Goal: Transaction & Acquisition: Book appointment/travel/reservation

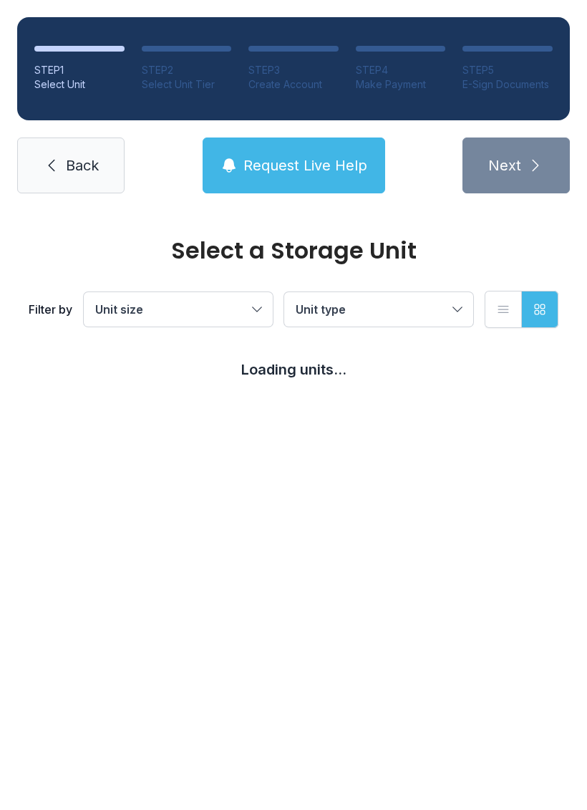
click at [150, 299] on button "Unit size" at bounding box center [178, 309] width 189 height 34
click at [125, 299] on button "Unit size" at bounding box center [178, 309] width 189 height 34
click at [313, 301] on span "Unit type" at bounding box center [372, 309] width 152 height 17
click at [316, 305] on span "Unit type" at bounding box center [321, 309] width 50 height 14
click at [132, 321] on button "Unit size" at bounding box center [178, 309] width 189 height 34
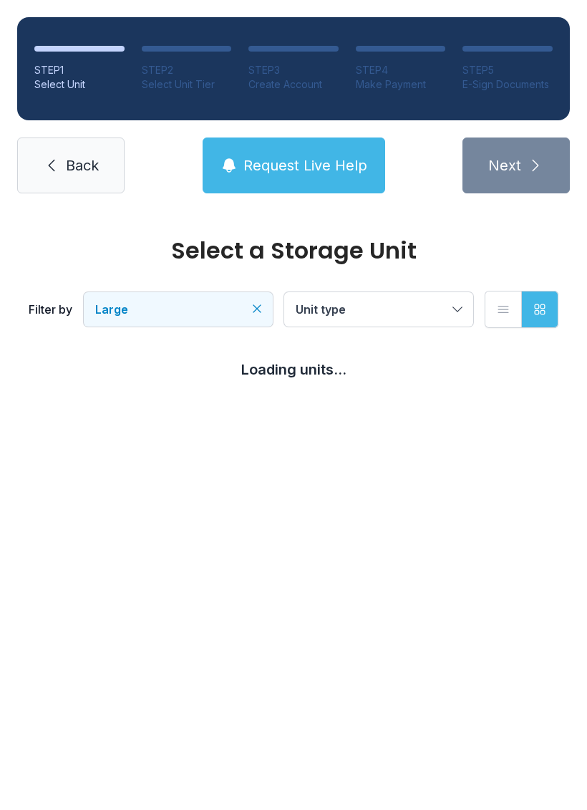
click at [259, 314] on icon "Clear filters" at bounding box center [257, 309] width 14 height 14
click at [249, 306] on button "Unit size" at bounding box center [178, 309] width 189 height 34
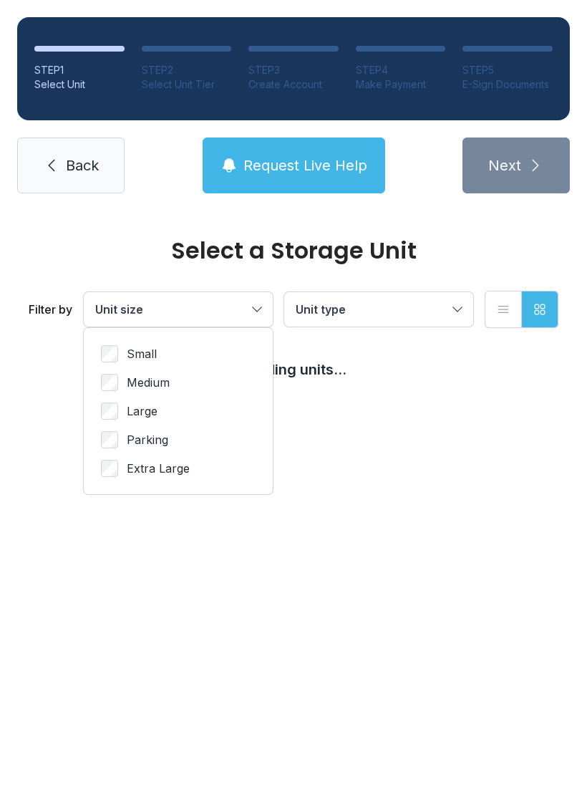
click at [121, 370] on ul "Small Medium Large Parking Extra Large" at bounding box center [178, 411] width 155 height 132
click at [133, 382] on span "Medium" at bounding box center [148, 382] width 43 height 17
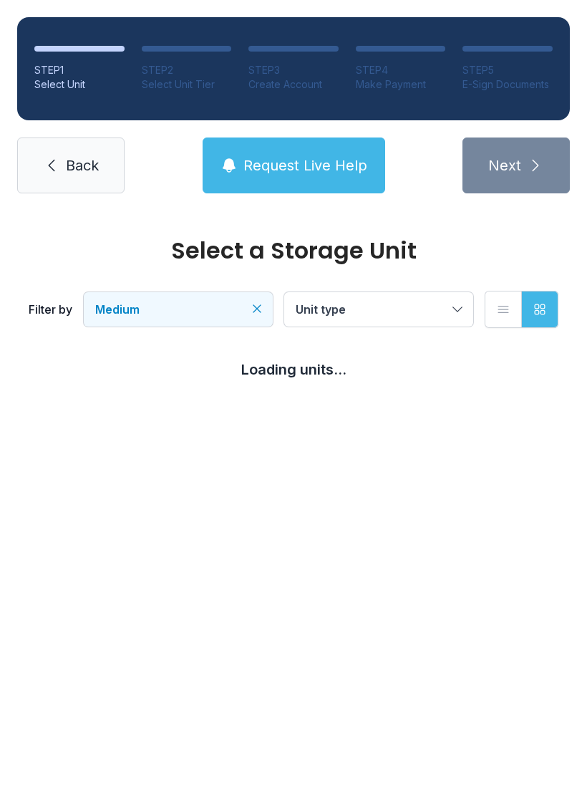
click at [410, 311] on span "Unit type" at bounding box center [372, 309] width 152 height 17
click at [397, 311] on span "Unit type" at bounding box center [372, 309] width 152 height 17
click at [52, 184] on link "Back" at bounding box center [70, 166] width 107 height 56
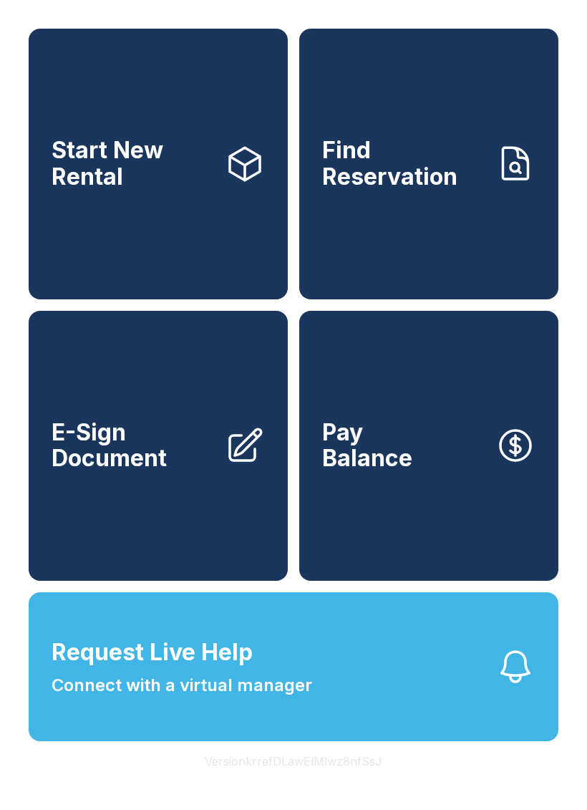
click at [55, 221] on link "Start New Rental" at bounding box center [158, 164] width 259 height 271
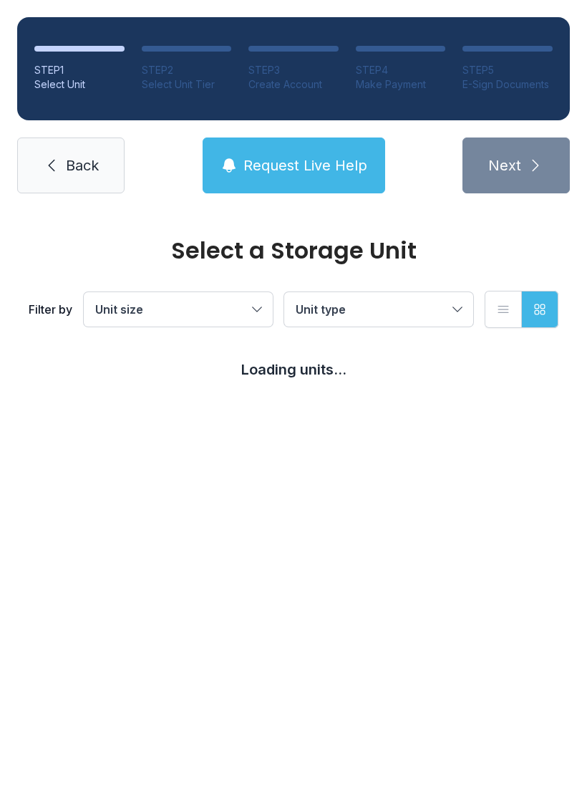
click at [122, 300] on button "Unit size" at bounding box center [178, 309] width 189 height 34
click at [426, 535] on main "Select a Storage Unit Filter by Medium Unit type List view Grid view Loading un…" at bounding box center [293, 510] width 587 height 599
click at [399, 510] on main "Select a Storage Unit Filter by Medium Unit type List view Grid view Loading un…" at bounding box center [293, 510] width 587 height 599
click at [399, 509] on main "Select a Storage Unit Filter by Medium Unit type List view Grid view Loading un…" at bounding box center [293, 510] width 587 height 599
click at [405, 505] on main "Select a Storage Unit Filter by Medium Unit type List view Grid view Loading un…" at bounding box center [293, 510] width 587 height 599
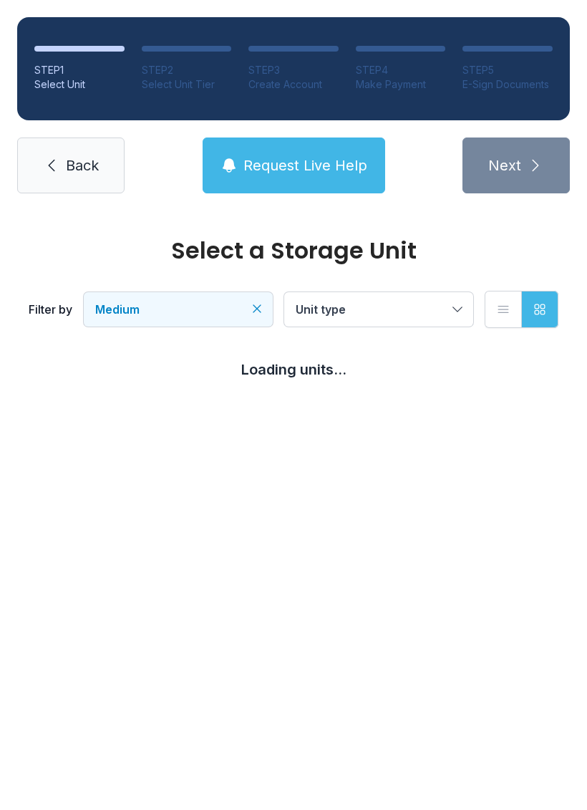
click at [404, 504] on main "Select a Storage Unit Filter by Medium Unit type List view Grid view Loading un…" at bounding box center [293, 510] width 587 height 599
click at [390, 487] on main "Select a Storage Unit Filter by Medium Unit type List view Grid view Loading un…" at bounding box center [293, 510] width 587 height 599
click at [383, 489] on main "Select a Storage Unit Filter by Medium Unit type List view Grid view Loading un…" at bounding box center [293, 510] width 587 height 599
click at [383, 473] on main "Select a Storage Unit Filter by Medium Unit type List view Grid view Loading un…" at bounding box center [293, 510] width 587 height 599
click at [382, 473] on main "Select a Storage Unit Filter by Medium Unit type List view Grid view Loading un…" at bounding box center [293, 510] width 587 height 599
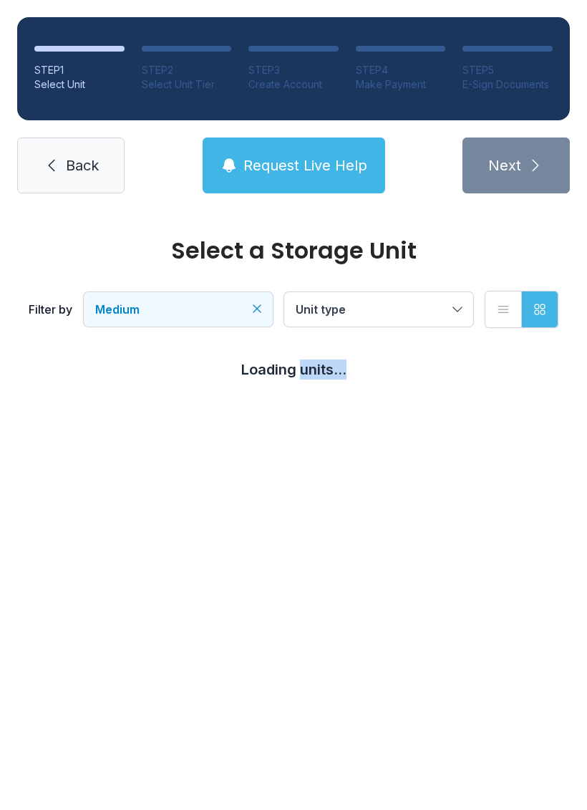
click at [385, 469] on main "Select a Storage Unit Filter by Medium Unit type List view Grid view Loading un…" at bounding box center [293, 510] width 587 height 599
click at [41, 153] on link "Back" at bounding box center [70, 166] width 107 height 56
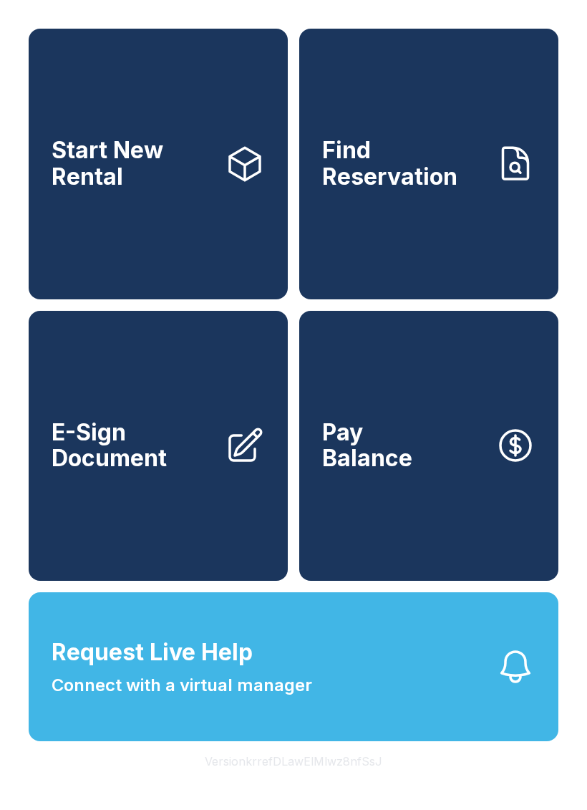
click at [391, 174] on span "Find Reservation" at bounding box center [403, 164] width 162 height 52
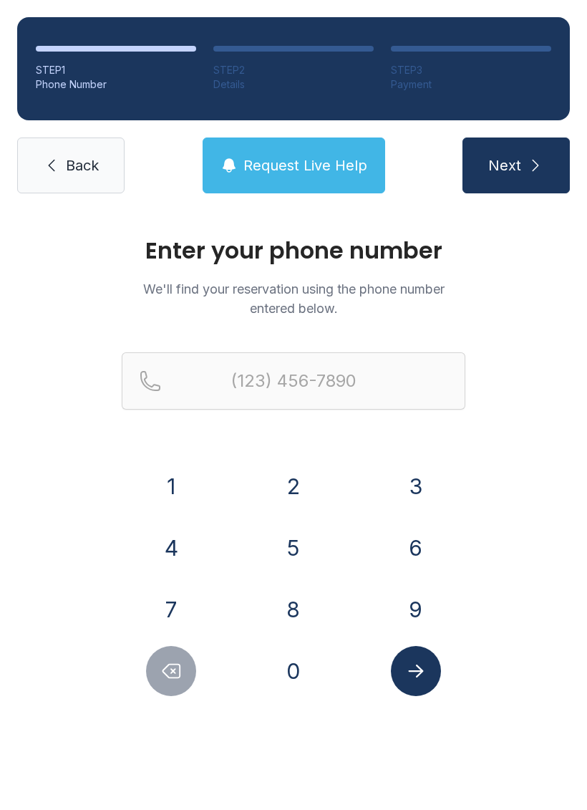
click at [63, 159] on link "Back" at bounding box center [70, 166] width 107 height 56
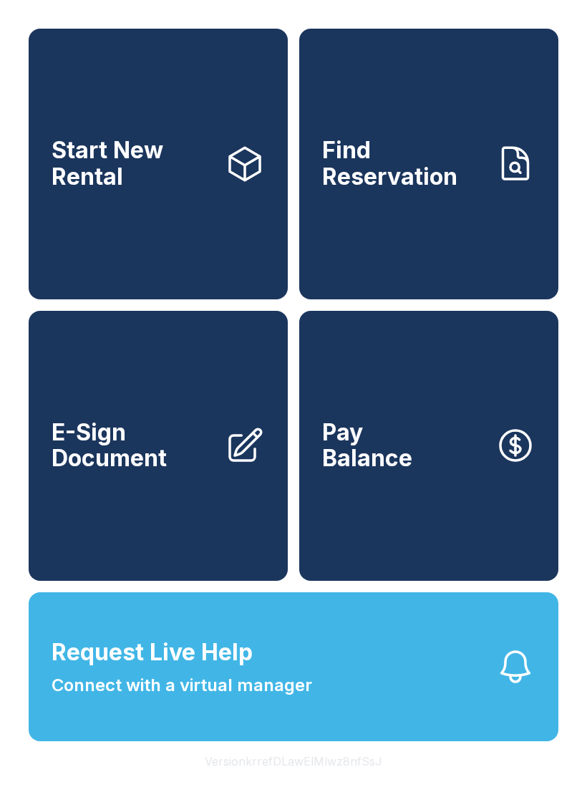
click at [100, 206] on link "Start New Rental" at bounding box center [158, 164] width 259 height 271
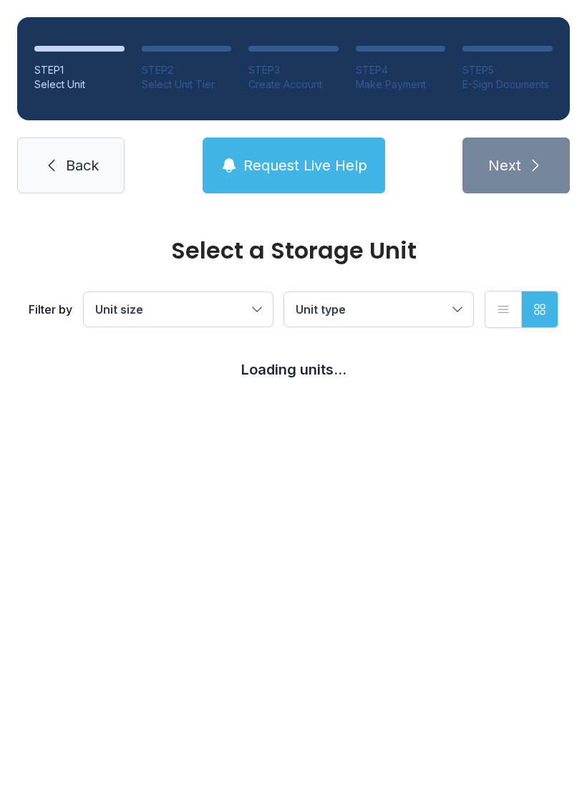
click at [228, 307] on span "Unit size" at bounding box center [171, 309] width 152 height 17
click at [261, 324] on button "Large" at bounding box center [178, 309] width 189 height 34
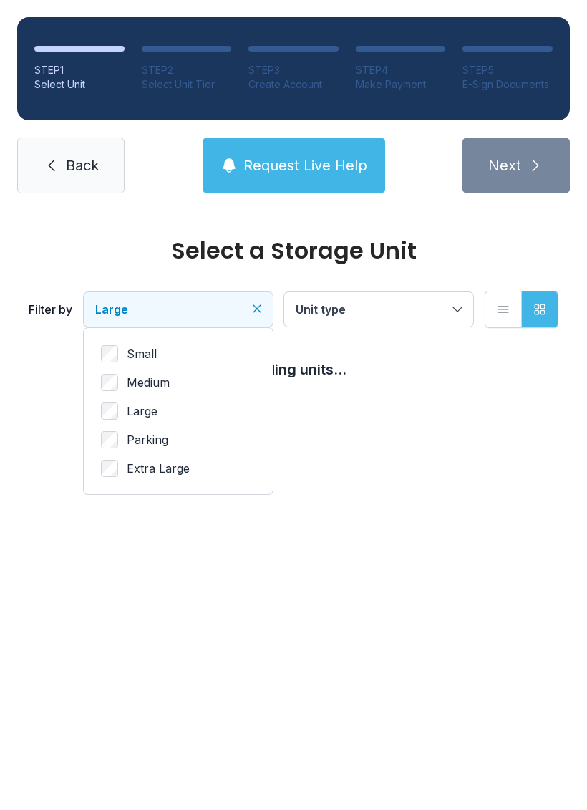
click at [261, 318] on button "Large" at bounding box center [178, 309] width 189 height 34
click at [256, 316] on button "Large" at bounding box center [178, 309] width 189 height 34
click at [256, 312] on icon "Clear filters" at bounding box center [257, 309] width 14 height 14
click at [72, 140] on link "Back" at bounding box center [70, 166] width 107 height 56
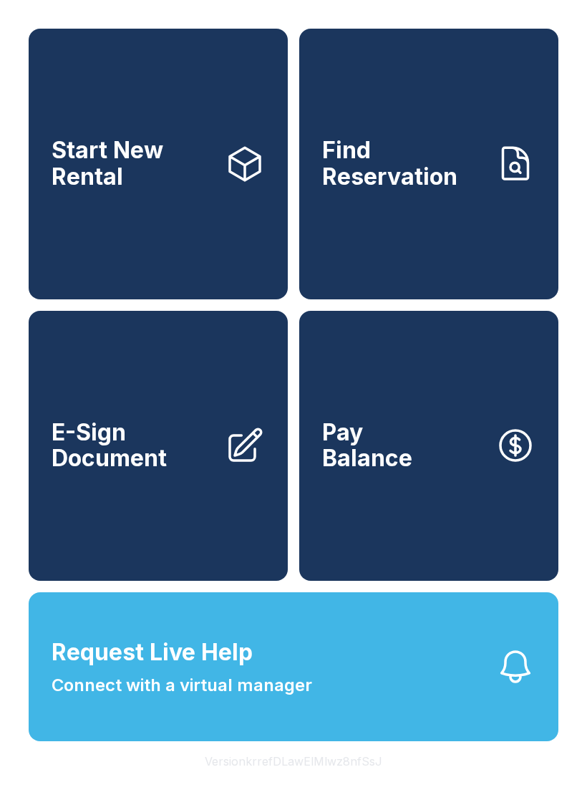
click at [377, 250] on link "Find Reservation" at bounding box center [428, 164] width 259 height 271
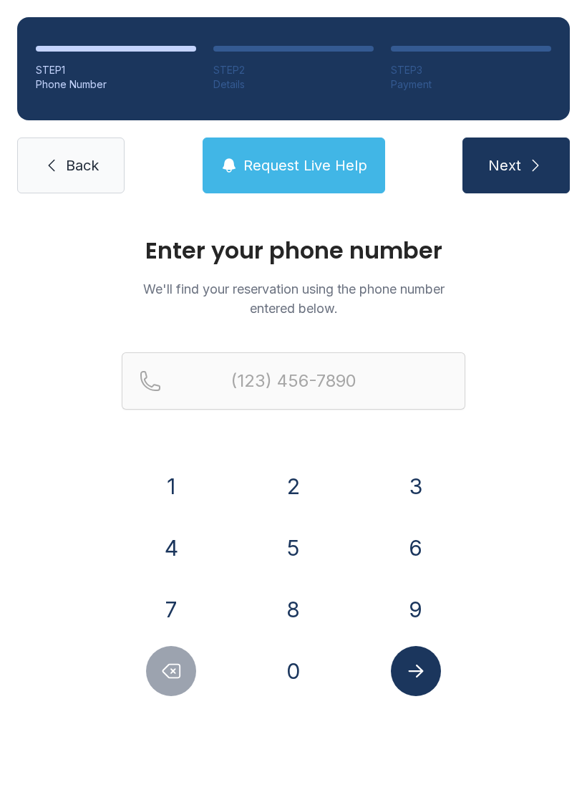
click at [294, 481] on button "2" at bounding box center [294, 486] width 50 height 50
click at [407, 546] on button "6" at bounding box center [416, 548] width 50 height 50
click at [282, 662] on button "0" at bounding box center [294, 671] width 50 height 50
click at [288, 557] on button "5" at bounding box center [294, 548] width 50 height 50
click at [175, 483] on button "1" at bounding box center [171, 486] width 50 height 50
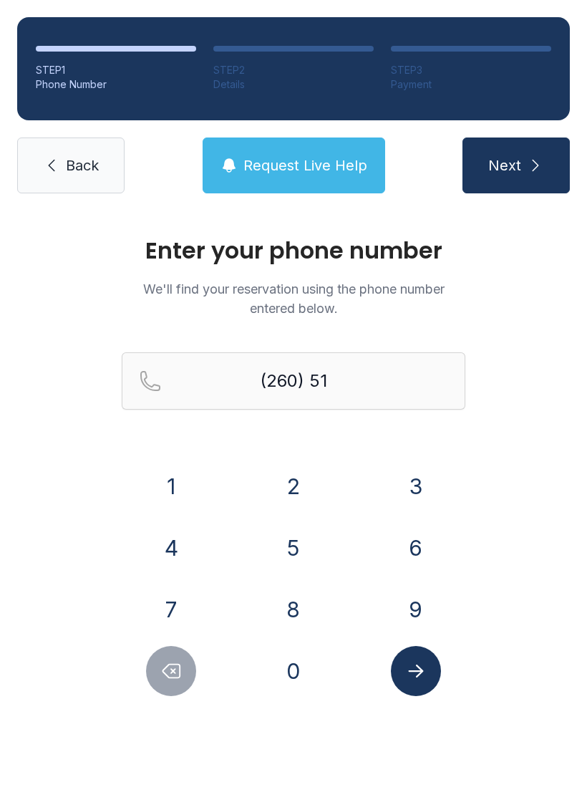
click at [403, 605] on button "9" at bounding box center [416, 609] width 50 height 50
click at [294, 543] on button "5" at bounding box center [294, 548] width 50 height 50
click at [296, 543] on button "5" at bounding box center [294, 548] width 50 height 50
click at [412, 598] on button "9" at bounding box center [416, 609] width 50 height 50
click at [165, 604] on button "7" at bounding box center [171, 609] width 50 height 50
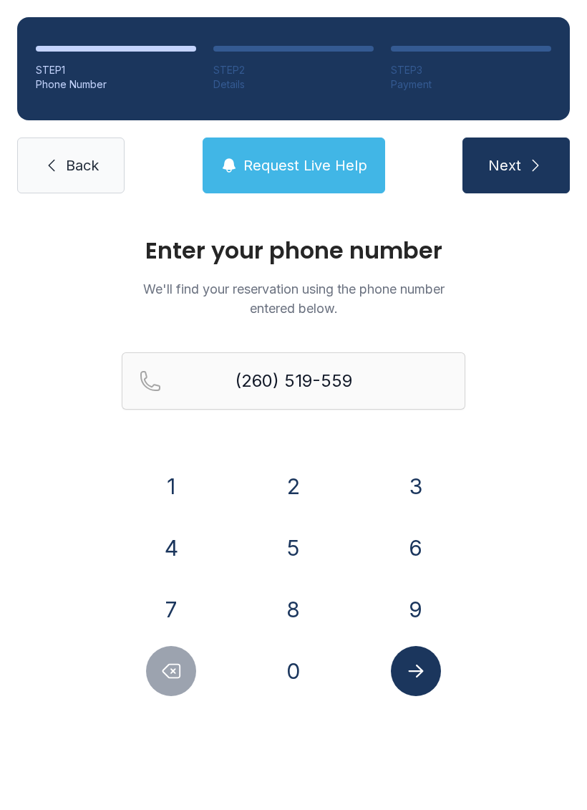
type input "[PHONE_NUMBER]"
click at [415, 675] on icon "Submit lookup form" at bounding box center [415, 670] width 21 height 21
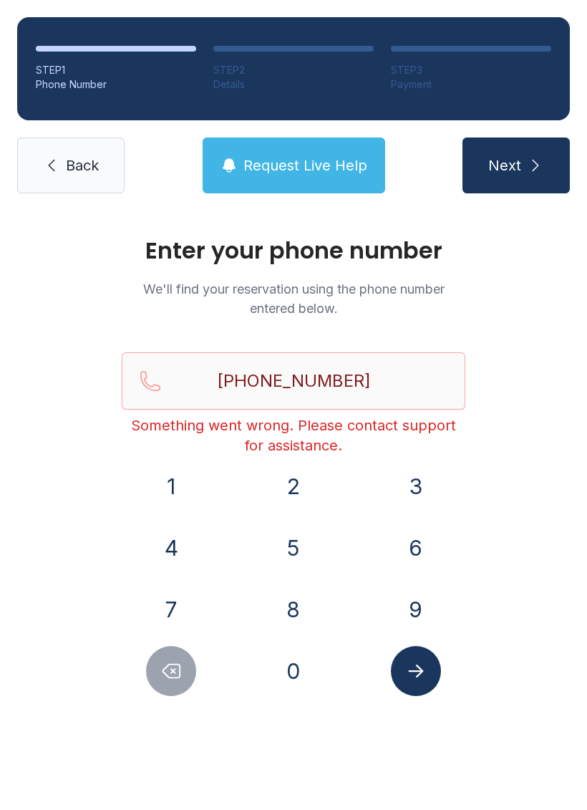
click at [69, 165] on span "Back" at bounding box center [82, 165] width 33 height 20
